Goal: Check status: Check status

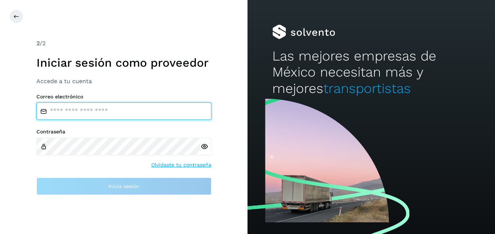
type input "**********"
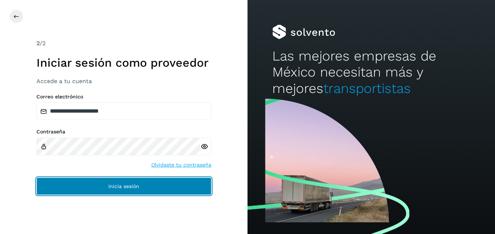
click at [128, 186] on span "Inicia sesión" at bounding box center [123, 186] width 31 height 5
click at [132, 183] on button "Inicia sesión" at bounding box center [123, 185] width 175 height 17
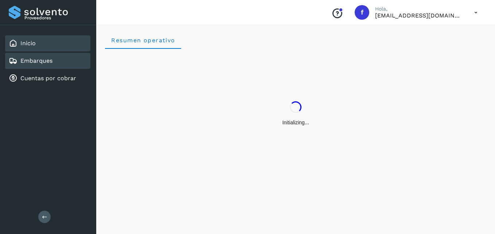
click at [44, 60] on link "Embarques" at bounding box center [36, 60] width 32 height 7
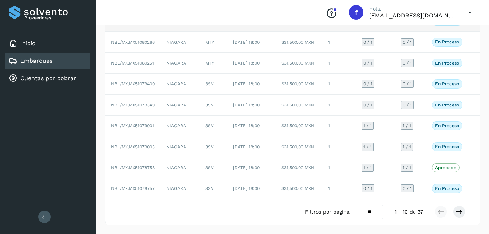
scroll to position [146, 0]
click at [459, 210] on icon at bounding box center [459, 211] width 7 height 7
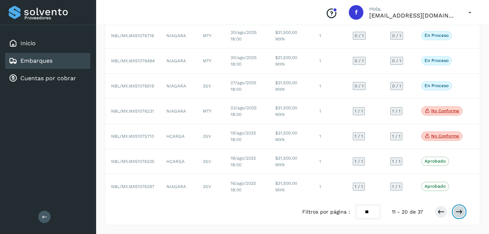
click at [458, 211] on icon at bounding box center [459, 211] width 7 height 7
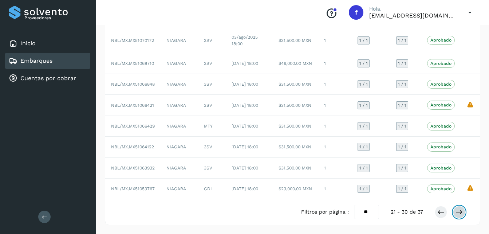
click at [458, 210] on icon at bounding box center [459, 211] width 7 height 7
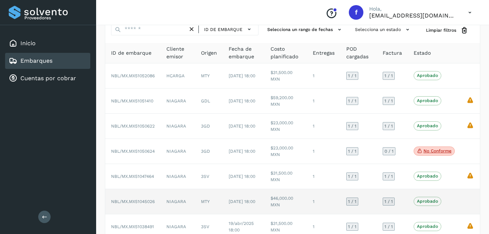
scroll to position [70, 0]
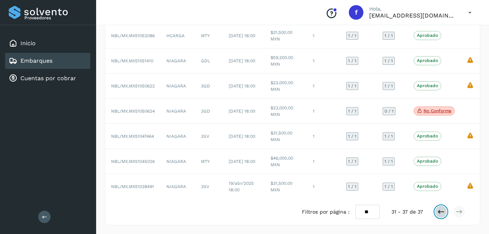
click at [441, 211] on icon at bounding box center [441, 211] width 7 height 7
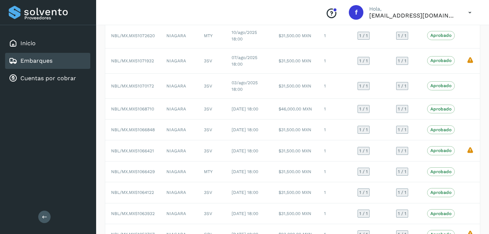
click at [441, 195] on p "Aprobado" at bounding box center [441, 192] width 21 height 5
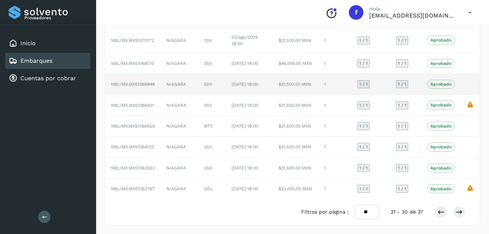
scroll to position [146, 0]
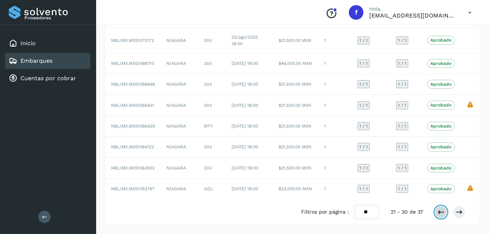
click at [437, 212] on button at bounding box center [441, 212] width 12 height 12
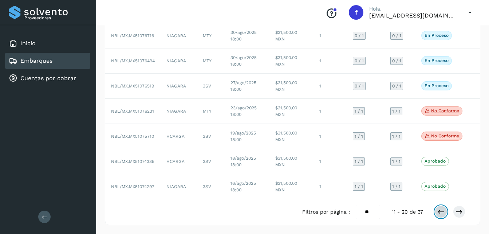
click at [441, 212] on icon at bounding box center [441, 211] width 7 height 7
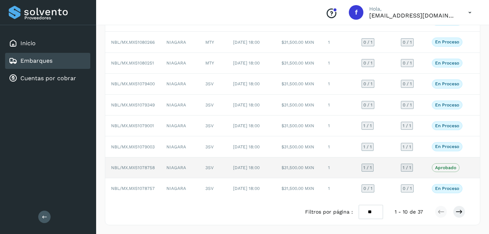
scroll to position [109, 0]
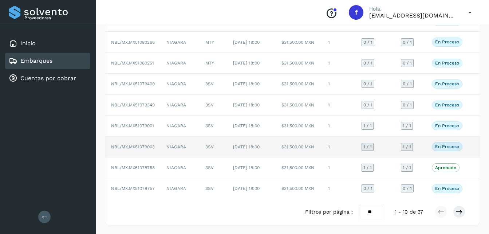
click at [442, 149] on p "En proceso" at bounding box center [447, 146] width 24 height 5
